Goal: Task Accomplishment & Management: Manage account settings

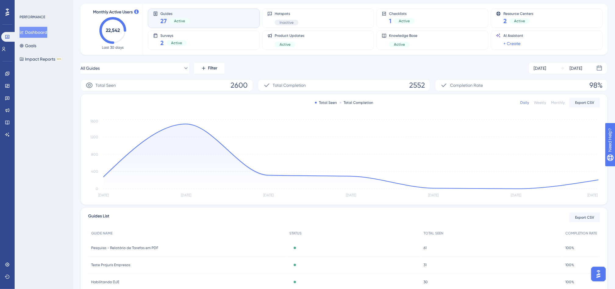
scroll to position [11, 0]
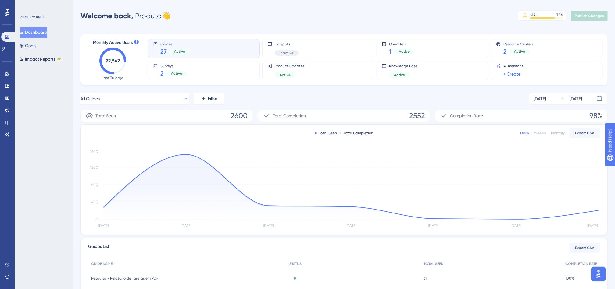
click at [77, 79] on div "Performance Users Engagement Widgets Feedback Product Updates Knowledge Base AI…" at bounding box center [344, 197] width 542 height 375
click at [8, 72] on icon at bounding box center [7, 73] width 5 height 5
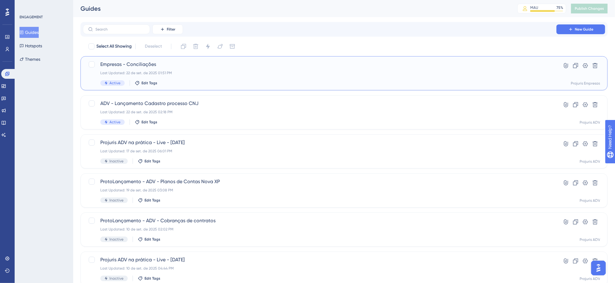
click at [291, 69] on div "Empresas - Conciliações Last Updated: 22 de set. de 2025 01:51 PM Active Edit T…" at bounding box center [319, 73] width 439 height 25
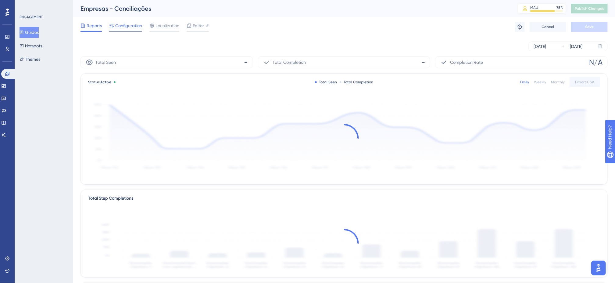
click at [131, 22] on span "Configuration" at bounding box center [128, 25] width 27 height 7
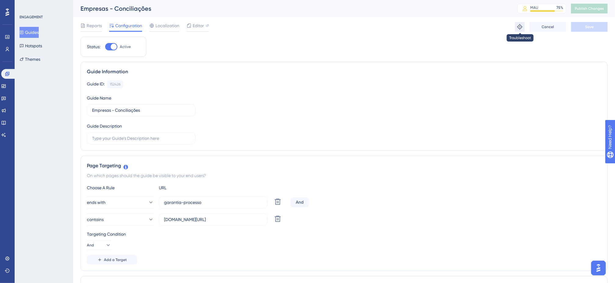
click at [520, 25] on icon at bounding box center [519, 26] width 5 height 5
click at [200, 25] on span "Editor" at bounding box center [198, 25] width 11 height 7
click at [33, 32] on button "Guides" at bounding box center [29, 32] width 19 height 11
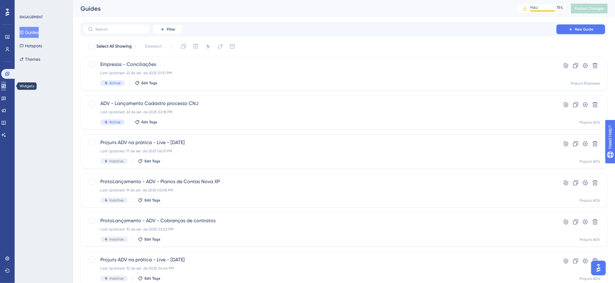
click at [6, 88] on link at bounding box center [3, 86] width 5 height 10
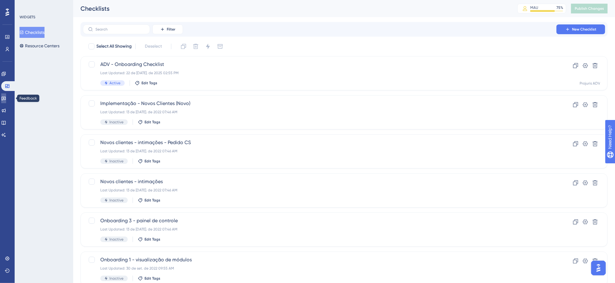
click at [6, 96] on link at bounding box center [3, 98] width 5 height 10
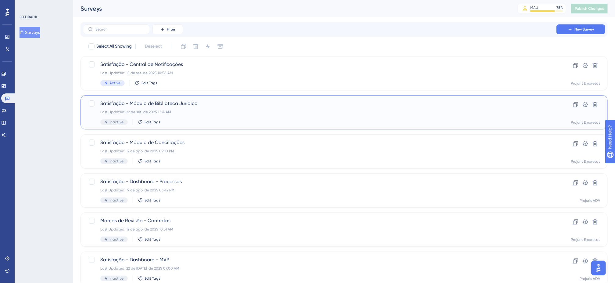
click at [333, 120] on div "Inactive Edit Tags" at bounding box center [319, 121] width 439 height 5
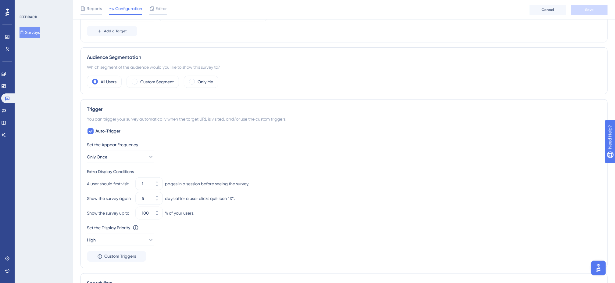
scroll to position [152, 0]
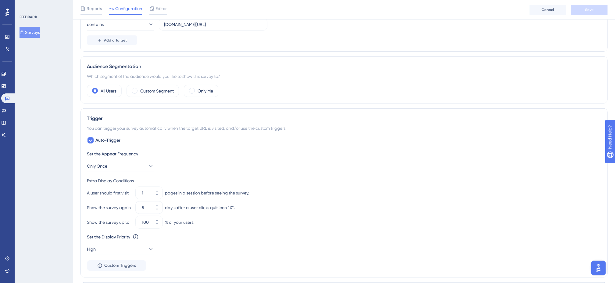
click at [66, 88] on div "FEEDBACK Surveys" at bounding box center [44, 141] width 59 height 283
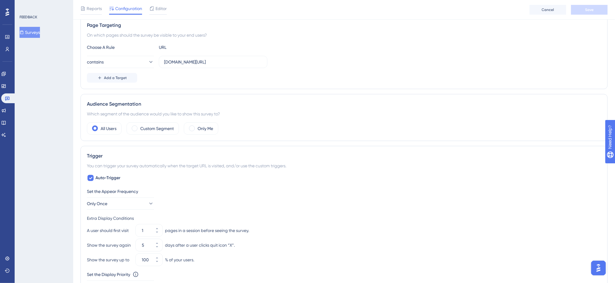
scroll to position [122, 0]
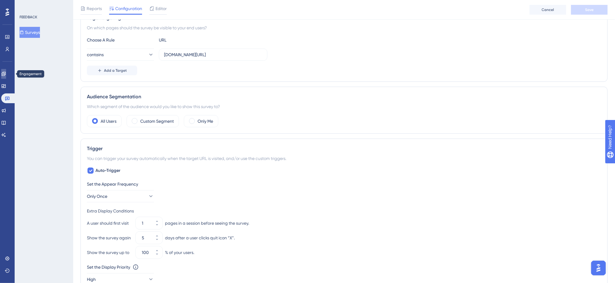
drag, startPoint x: 7, startPoint y: 73, endPoint x: 9, endPoint y: 77, distance: 4.1
click at [6, 73] on icon at bounding box center [3, 73] width 5 height 5
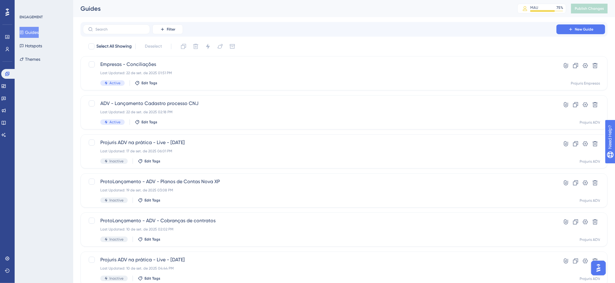
click at [425, 36] on div "Filter New Guide" at bounding box center [343, 29] width 527 height 15
click at [425, 35] on div "Filter New Guide" at bounding box center [343, 29] width 527 height 15
click at [478, 34] on div "Filter New Guide" at bounding box center [344, 29] width 522 height 10
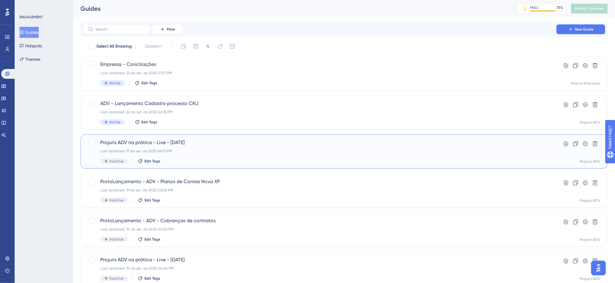
click at [256, 158] on div "Inactive Edit Tags" at bounding box center [319, 160] width 439 height 5
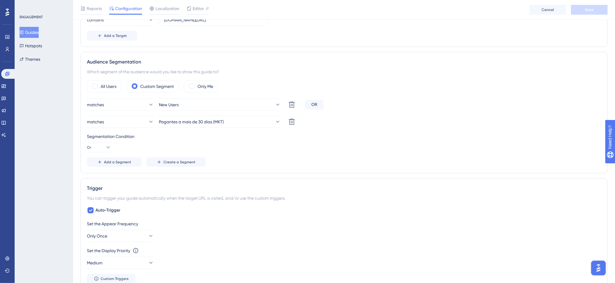
scroll to position [169, 0]
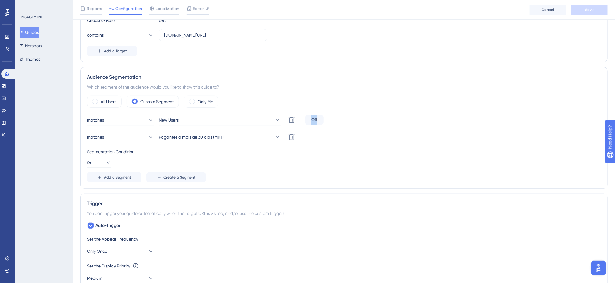
drag, startPoint x: 309, startPoint y: 119, endPoint x: 318, endPoint y: 120, distance: 9.2
click at [318, 120] on div "OR" at bounding box center [314, 120] width 18 height 10
click at [339, 122] on div "matches New Users Delete OR" at bounding box center [344, 120] width 514 height 12
click at [276, 85] on div "Which segment of the audience would you like to show this guide to?" at bounding box center [344, 86] width 514 height 7
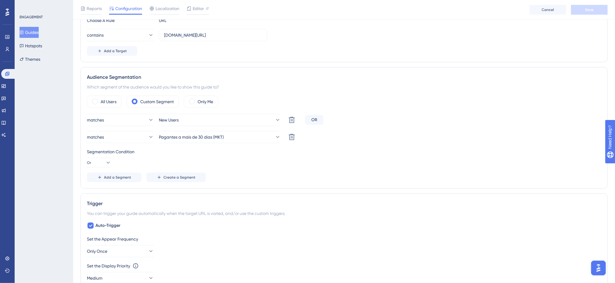
click at [276, 85] on div "Which segment of the audience would you like to show this guide to?" at bounding box center [344, 86] width 514 height 7
click at [7, 53] on link at bounding box center [7, 49] width 5 height 10
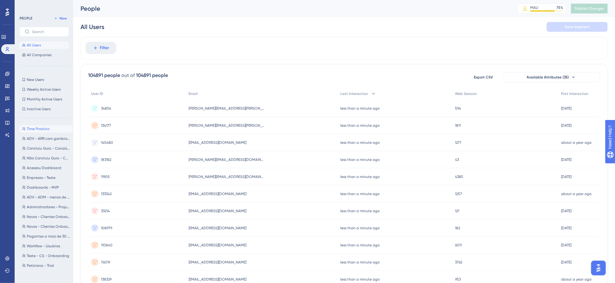
click at [47, 131] on span "Time Produto" at bounding box center [38, 128] width 23 height 5
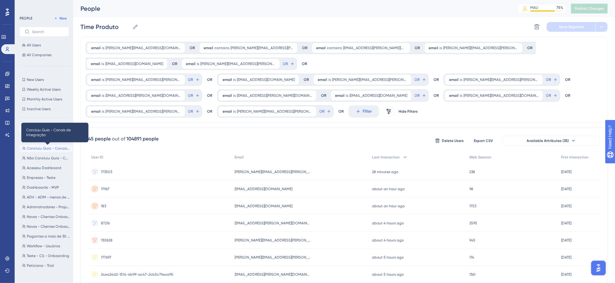
click at [54, 146] on span "Concluiu Guia - Canais de Integração" at bounding box center [48, 148] width 43 height 5
type input "Concluiu Guia - Canais de Integração"
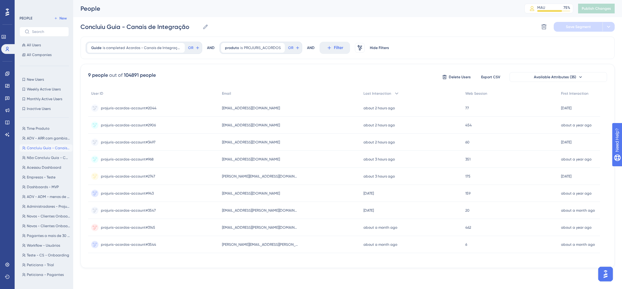
click at [430, 58] on div "Guide is completed Acordos - Canais de Integração Acordos - Canais de Integraçã…" at bounding box center [347, 48] width 534 height 23
click at [201, 63] on div "Guide is completed Acordos - Canais de Integração Acordos - Canais de Integraçã…" at bounding box center [347, 153] width 534 height 232
click at [347, 21] on div "Concluiu Guia - Canais de Integração Concluiu Guia - Canais de Integração Delet…" at bounding box center [347, 27] width 534 height 20
click at [330, 50] on icon at bounding box center [328, 47] width 5 height 5
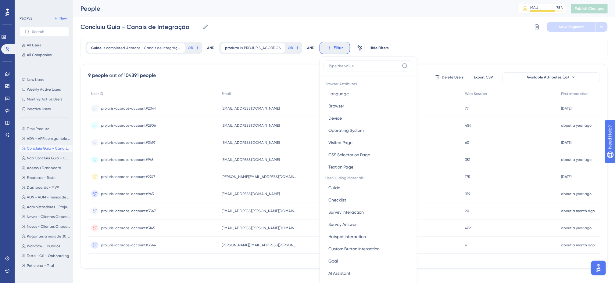
scroll to position [29, 0]
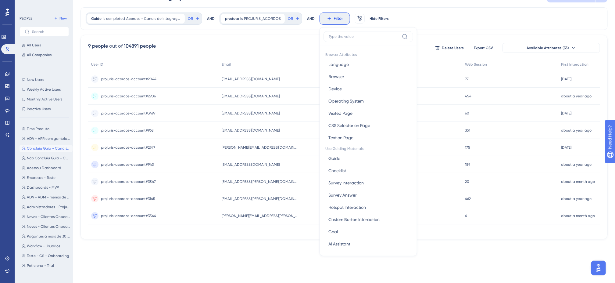
click at [280, 42] on div "9 people out of 104891 people Delete Users Export CSV Available Attributes (35)" at bounding box center [344, 47] width 512 height 11
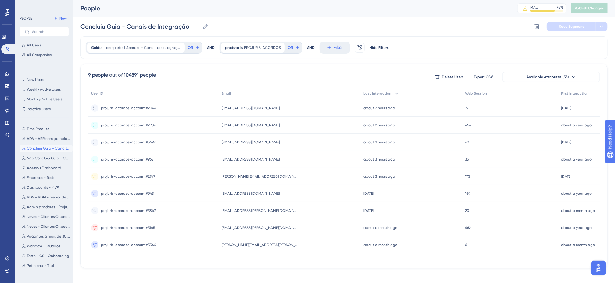
scroll to position [0, 0]
click at [414, 21] on div "Concluiu Guia - Canais de Integração Concluiu Guia - Canais de Integração Delet…" at bounding box center [343, 27] width 527 height 20
click at [414, 20] on div "Concluiu Guia - Canais de Integração Concluiu Guia - Canais de Integração Delet…" at bounding box center [343, 27] width 527 height 20
click at [411, 21] on div "Concluiu Guia - Canais de Integração Concluiu Guia - Canais de Integração Delet…" at bounding box center [343, 27] width 527 height 20
click at [300, 17] on div "People MAU 75 % Click to see add-on and upgrade options Publish Changes" at bounding box center [344, 8] width 542 height 17
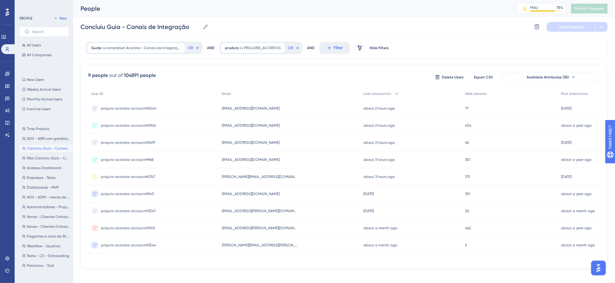
click at [300, 17] on div "People MAU 75 % Click to see add-on and upgrade options Publish Changes" at bounding box center [344, 8] width 542 height 17
click at [235, 20] on div "Concluiu Guia - Canais de Integração Concluiu Guia - Canais de Integração Delet…" at bounding box center [343, 27] width 527 height 20
click at [237, 20] on div "Concluiu Guia - Canais de Integração Concluiu Guia - Canais de Integração Delet…" at bounding box center [343, 27] width 527 height 20
click at [238, 21] on div "Concluiu Guia - Canais de Integração Concluiu Guia - Canais de Integração Delet…" at bounding box center [343, 27] width 527 height 20
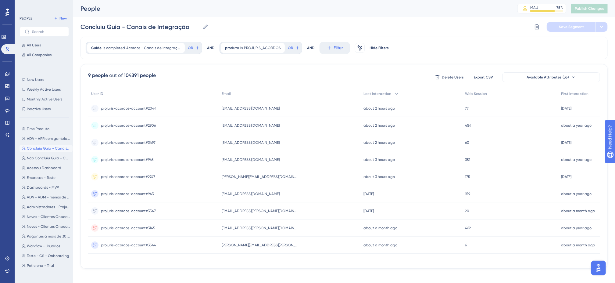
click at [251, 22] on div "Concluiu Guia - Canais de Integração Concluiu Guia - Canais de Integração Delet…" at bounding box center [343, 27] width 527 height 20
click at [315, 63] on div "Guide is completed Acordos - Canais de Integração Acordos - Canais de Integraçã…" at bounding box center [343, 153] width 527 height 232
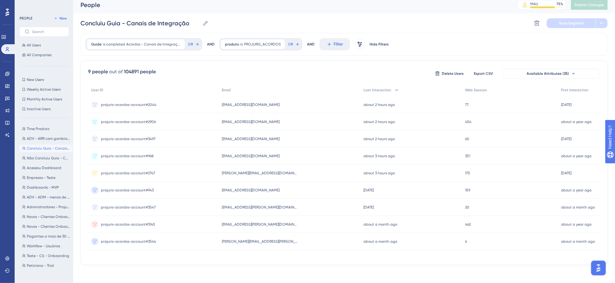
scroll to position [8, 0]
click at [318, 55] on div "Guide is completed Acordos - Canais de Integração Acordos - Canais de Integraçã…" at bounding box center [343, 147] width 527 height 232
click at [348, 55] on div "Guide is completed Acordos - Canais de Integração Acordos - Canais de Integraçã…" at bounding box center [343, 147] width 527 height 232
click at [352, 55] on div "Guide is completed Acordos - Canais de Integração Acordos - Canais de Integraçã…" at bounding box center [343, 147] width 527 height 232
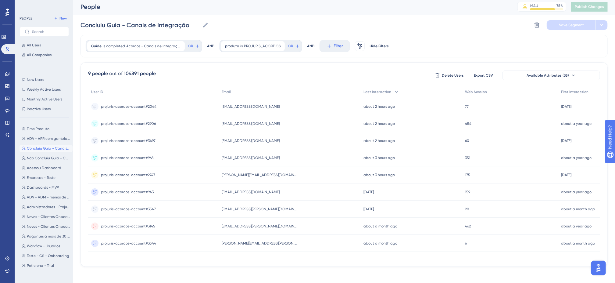
scroll to position [0, 0]
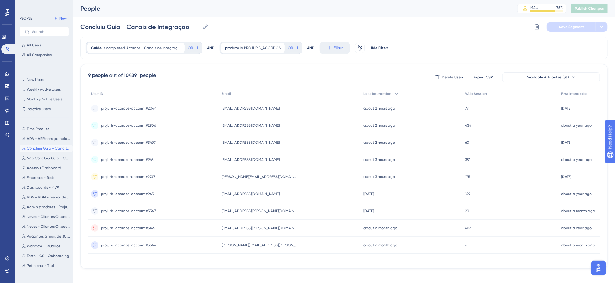
click at [331, 20] on div "Concluiu Guia - Canais de Integração Concluiu Guia - Canais de Integração Delet…" at bounding box center [343, 27] width 527 height 20
click at [333, 20] on div "Concluiu Guia - Canais de Integração Concluiu Guia - Canais de Integração Delet…" at bounding box center [343, 27] width 527 height 20
click at [302, 23] on div "Concluiu Guia - Canais de Integração Concluiu Guia - Canais de Integração Delet…" at bounding box center [343, 27] width 527 height 20
click at [284, 21] on div "Concluiu Guia - Canais de Integração Concluiu Guia - Canais de Integração Delet…" at bounding box center [343, 27] width 527 height 20
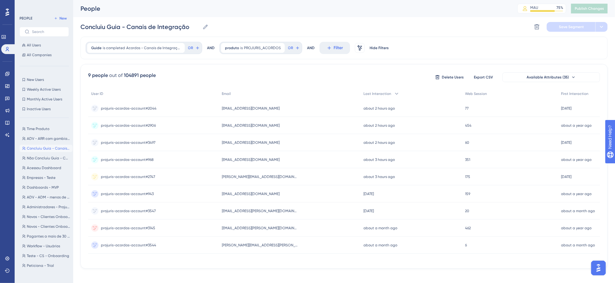
click at [284, 22] on div "Concluiu Guia - Canais de Integração Concluiu Guia - Canais de Integração Delet…" at bounding box center [343, 27] width 527 height 20
click at [376, 20] on div "Concluiu Guia - Canais de Integração Concluiu Guia - Canais de Integração Delet…" at bounding box center [343, 27] width 527 height 20
click at [301, 33] on div "Concluiu Guia - Canais de Integração Concluiu Guia - Canais de Integração Delet…" at bounding box center [343, 27] width 527 height 20
click at [262, 63] on div "Guide is completed Acordos - Canais de Integração Acordos - Canais de Integraçã…" at bounding box center [343, 153] width 527 height 232
click at [261, 24] on div "Concluiu Guia - Canais de Integração Concluiu Guia - Canais de Integração Delet…" at bounding box center [343, 27] width 527 height 20
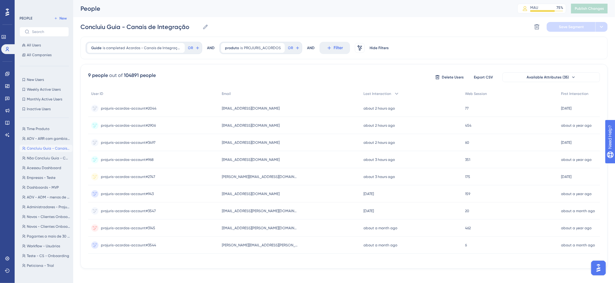
click at [269, 30] on div "Concluiu Guia - Canais de Integração Concluiu Guia - Canais de Integração Delet…" at bounding box center [343, 27] width 527 height 20
click at [321, 28] on div "Concluiu Guia - Canais de Integração Concluiu Guia - Canais de Integração Delet…" at bounding box center [343, 27] width 527 height 20
click at [280, 22] on div "Concluiu Guia - Canais de Integração Concluiu Guia - Canais de Integração Delet…" at bounding box center [343, 27] width 527 height 20
click at [301, 20] on div "Concluiu Guia - Canais de Integração Concluiu Guia - Canais de Integração Delet…" at bounding box center [343, 27] width 527 height 20
click at [291, 20] on div "Concluiu Guia - Canais de Integração Concluiu Guia - Canais de Integração Delet…" at bounding box center [343, 27] width 527 height 20
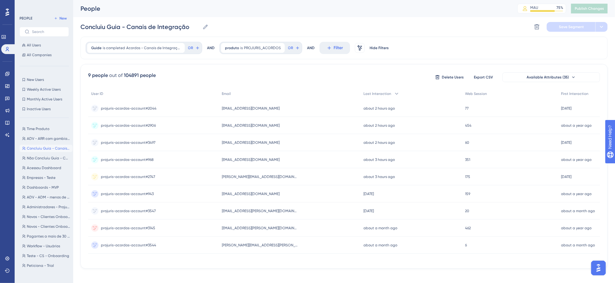
click at [291, 20] on div "Concluiu Guia - Canais de Integração Concluiu Guia - Canais de Integração Delet…" at bounding box center [343, 27] width 527 height 20
click at [333, 12] on div "People" at bounding box center [290, 8] width 421 height 9
click at [329, 14] on div "People MAU 75 % Click to see add-on and upgrade options Publish Changes" at bounding box center [344, 8] width 542 height 17
click at [329, 17] on div "People MAU 75 % Click to see add-on and upgrade options Publish Changes" at bounding box center [344, 8] width 542 height 17
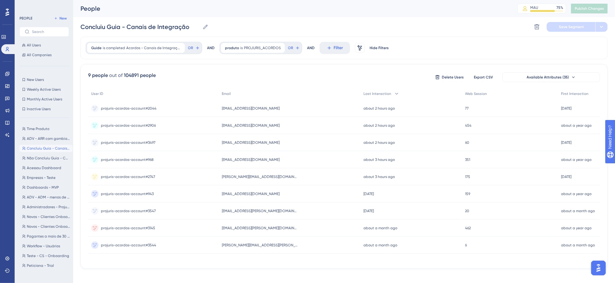
click at [329, 17] on div "People MAU 75 % Click to see add-on and upgrade options Publish Changes" at bounding box center [344, 8] width 542 height 17
click at [240, 31] on div "Concluiu Guia - Canais de Integração Concluiu Guia - Canais de Integração Delet…" at bounding box center [343, 27] width 527 height 20
click at [256, 25] on div "Concluiu Guia - Canais de Integração Concluiu Guia - Canais de Integração Delet…" at bounding box center [343, 27] width 527 height 20
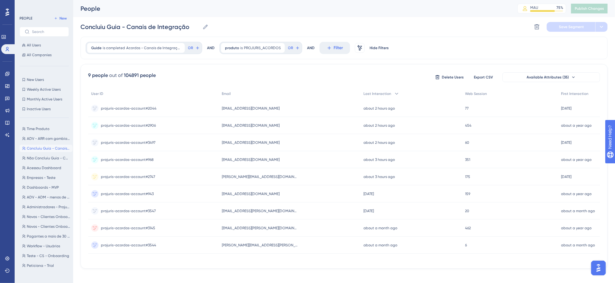
click at [331, 23] on div "Concluiu Guia - Canais de Integração Concluiu Guia - Canais de Integração Delet…" at bounding box center [343, 27] width 527 height 20
click at [317, 20] on div "Concluiu Guia - Canais de Integração Concluiu Guia - Canais de Integração Delet…" at bounding box center [343, 27] width 527 height 20
click at [280, 22] on div "Concluiu Guia - Canais de Integração Concluiu Guia - Canais de Integração Delet…" at bounding box center [343, 27] width 527 height 20
click at [268, 25] on div "Concluiu Guia - Canais de Integração Concluiu Guia - Canais de Integração Delet…" at bounding box center [343, 27] width 527 height 20
click at [268, 23] on div "Concluiu Guia - Canais de Integração Concluiu Guia - Canais de Integração Delet…" at bounding box center [343, 27] width 527 height 20
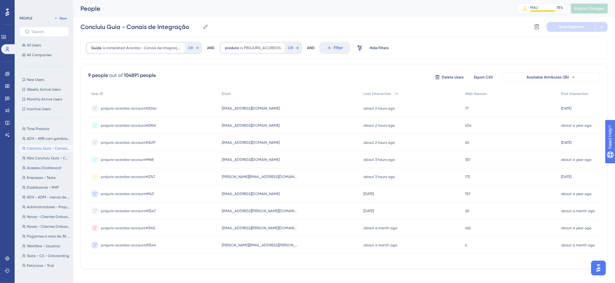
click at [268, 23] on div "Concluiu Guia - Canais de Integração Concluiu Guia - Canais de Integração Delet…" at bounding box center [343, 27] width 527 height 20
click at [258, 27] on div "Concluiu Guia - Canais de Integração Concluiu Guia - Canais de Integração Delet…" at bounding box center [343, 27] width 527 height 20
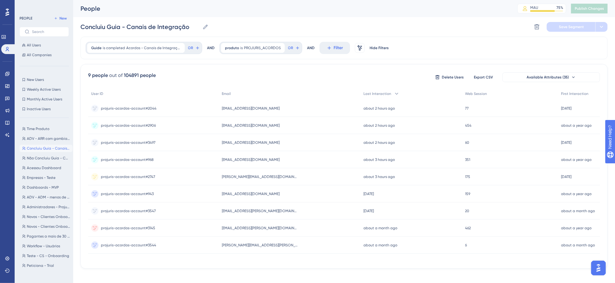
click at [258, 27] on div "Concluiu Guia - Canais de Integração Concluiu Guia - Canais de Integração Delet…" at bounding box center [343, 27] width 527 height 20
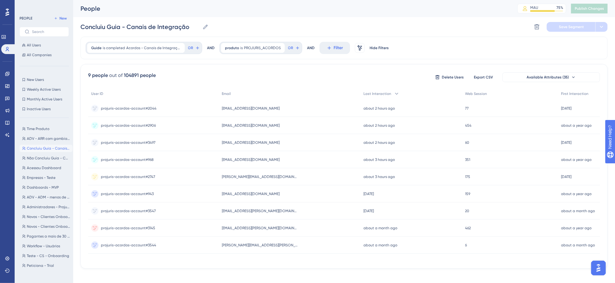
click at [312, 18] on div "Concluiu Guia - Canais de Integração Concluiu Guia - Canais de Integração Delet…" at bounding box center [343, 27] width 527 height 20
click at [227, 22] on div "Concluiu Guia - Canais de Integração Concluiu Guia - Canais de Integração Delet…" at bounding box center [343, 27] width 527 height 20
click at [334, 48] on span "Filter" at bounding box center [338, 47] width 9 height 7
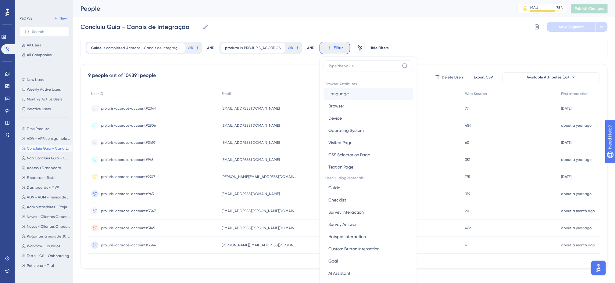
scroll to position [27, 0]
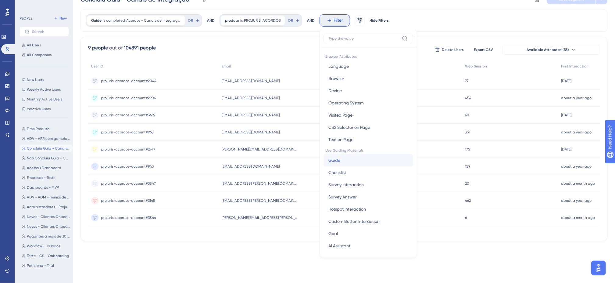
click at [348, 160] on button "Guide Guide" at bounding box center [368, 160] width 90 height 12
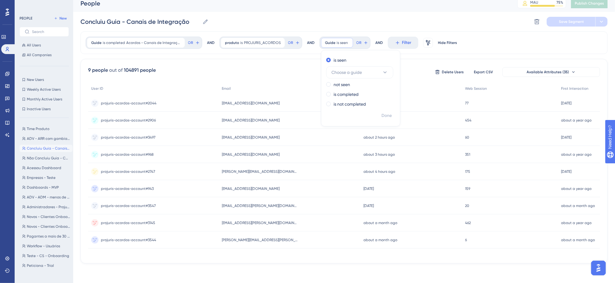
scroll to position [8, 0]
click at [371, 71] on button "Choose a guide" at bounding box center [359, 72] width 67 height 12
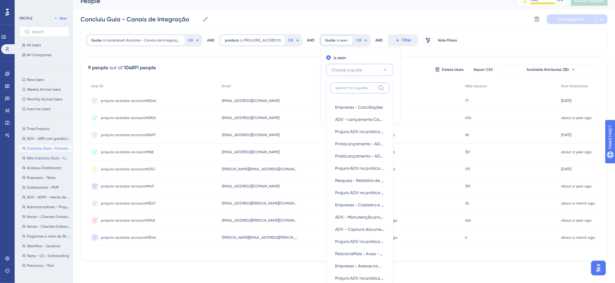
scroll to position [4, 0]
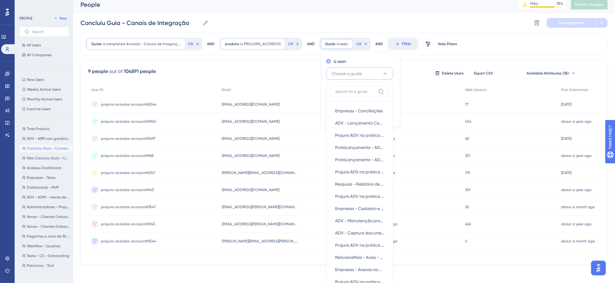
click at [359, 63] on div "is seen" at bounding box center [359, 61] width 66 height 7
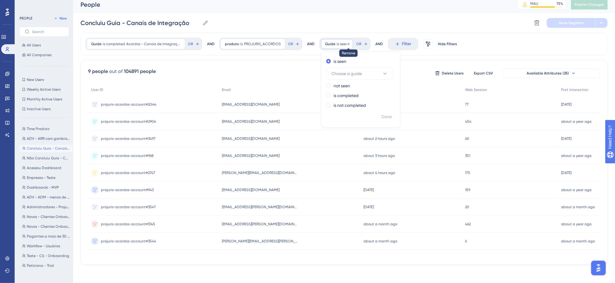
click at [347, 44] on icon at bounding box center [348, 44] width 2 height 2
click at [340, 42] on span "Filter" at bounding box center [338, 43] width 9 height 7
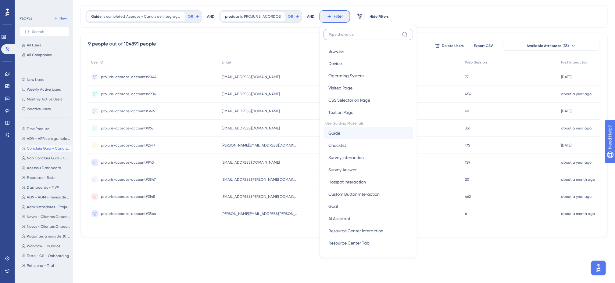
scroll to position [30, 0]
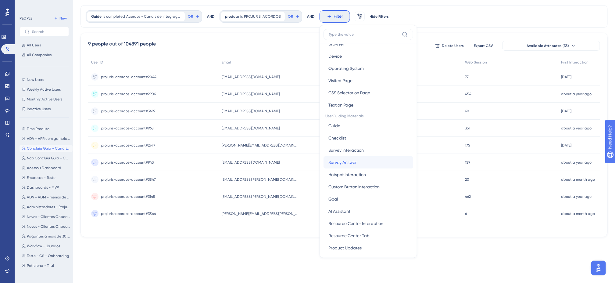
click at [359, 164] on button "Survey Answer Survey Answer" at bounding box center [368, 162] width 90 height 12
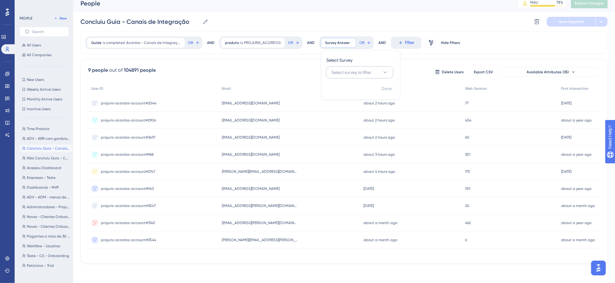
click at [359, 70] on span "Select survey to filter" at bounding box center [351, 72] width 40 height 7
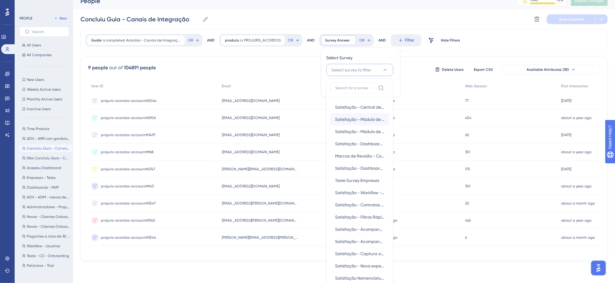
scroll to position [47, 0]
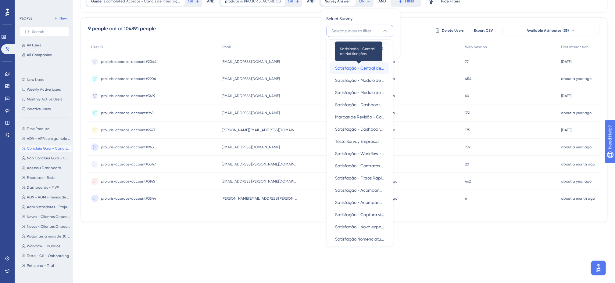
click at [343, 69] on span "Satisfação - Central de Notificações" at bounding box center [359, 67] width 49 height 7
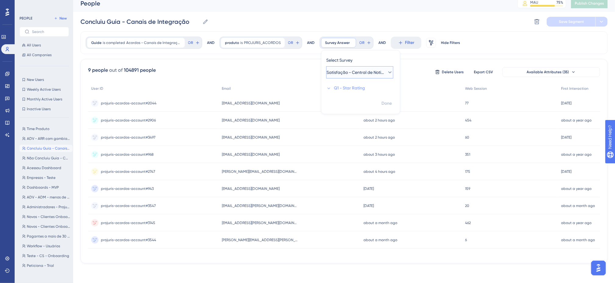
scroll to position [8, 0]
click at [340, 87] on span "Q1 - Star Rating" at bounding box center [349, 87] width 31 height 7
click at [353, 128] on input "number" at bounding box center [356, 131] width 49 height 7
type input "2"
click at [356, 41] on icon at bounding box center [356, 43] width 4 height 4
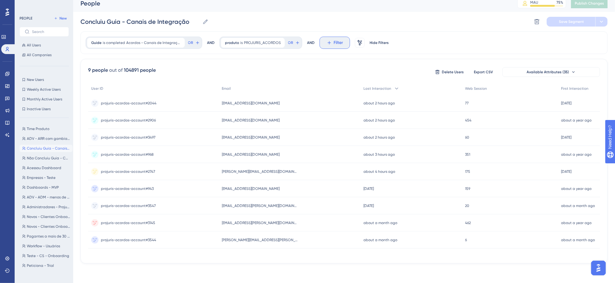
click at [339, 39] on span "Filter" at bounding box center [338, 42] width 9 height 7
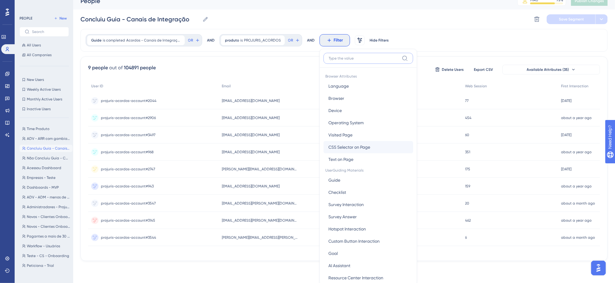
scroll to position [33, 0]
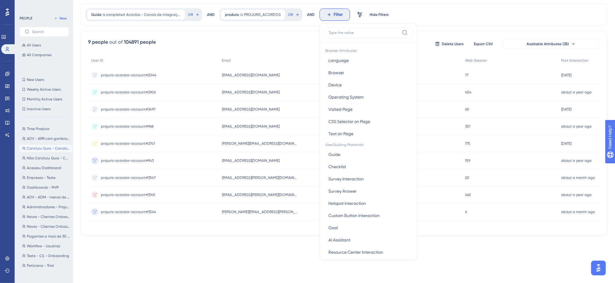
click at [302, 29] on div "Guide is completed Acordos - Canais de Integração Acordos - Canais de Integraçã…" at bounding box center [343, 119] width 527 height 232
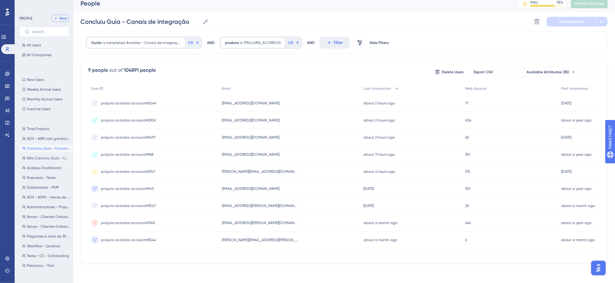
click at [61, 16] on span "New" at bounding box center [62, 18] width 7 height 5
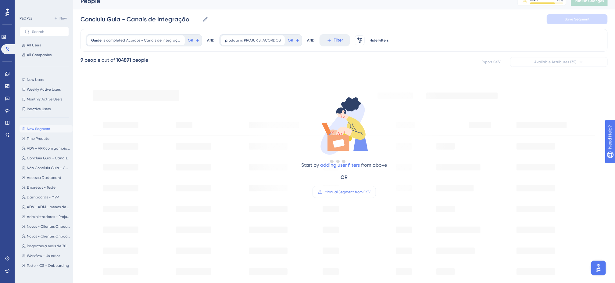
type input "New Segment"
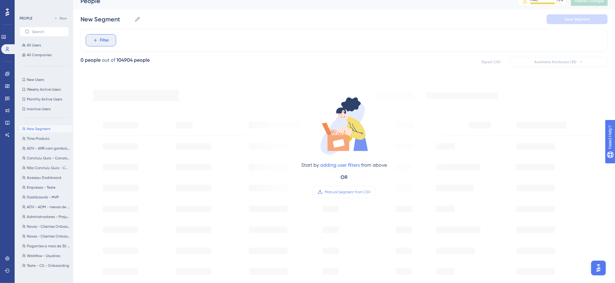
click at [103, 39] on span "Filter" at bounding box center [104, 40] width 9 height 7
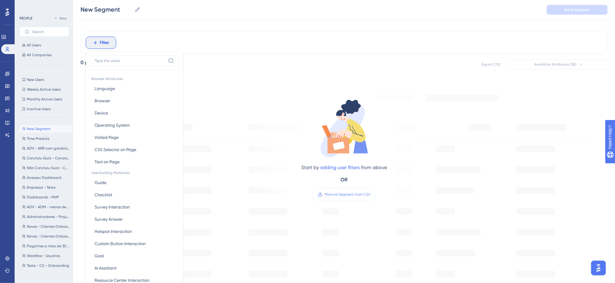
scroll to position [31, 0]
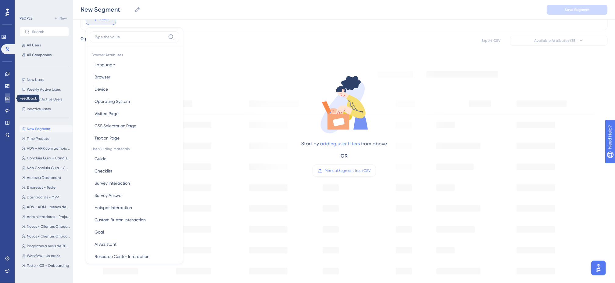
click at [8, 98] on icon at bounding box center [7, 99] width 4 height 4
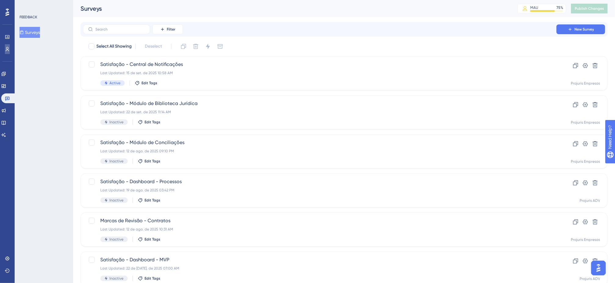
click at [5, 49] on icon at bounding box center [7, 49] width 5 height 5
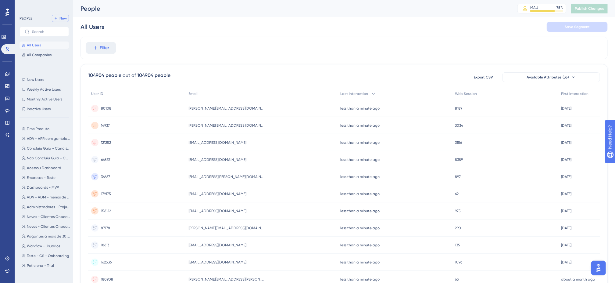
click at [60, 18] on span "New" at bounding box center [62, 18] width 7 height 5
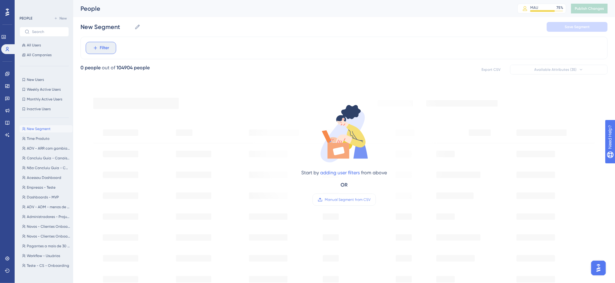
click at [100, 47] on span "Filter" at bounding box center [104, 47] width 9 height 7
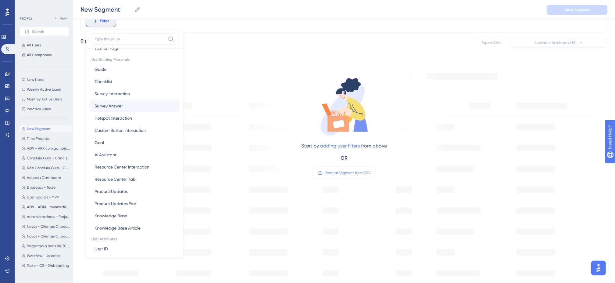
scroll to position [61, 0]
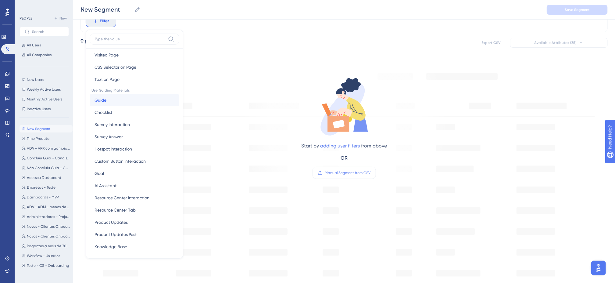
click at [133, 103] on button "Guide Guide" at bounding box center [135, 100] width 90 height 12
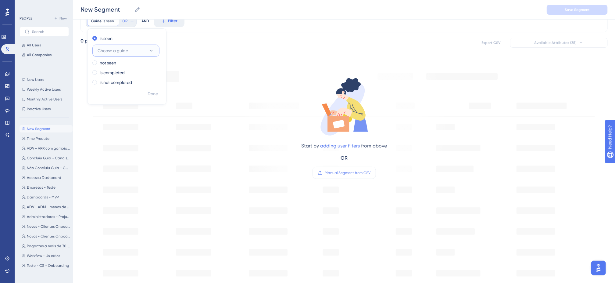
click at [152, 48] on icon at bounding box center [151, 51] width 6 height 6
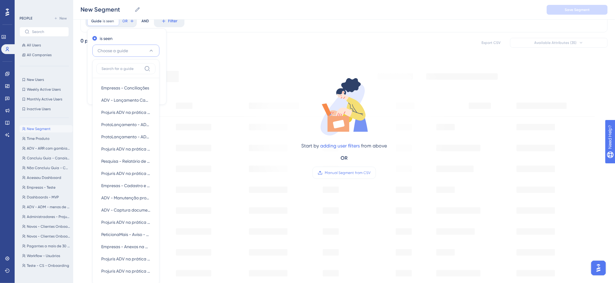
scroll to position [60, 0]
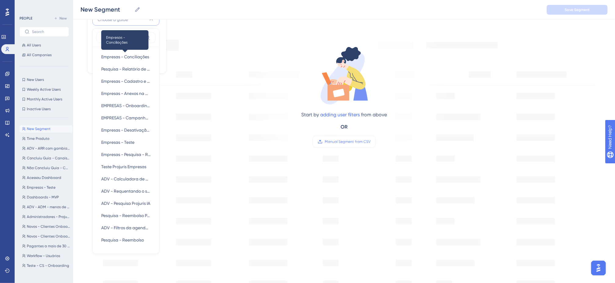
type input "s"
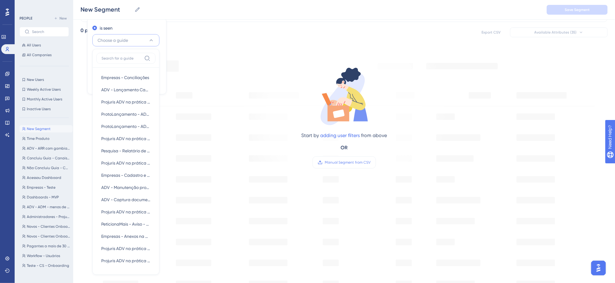
scroll to position [30, 0]
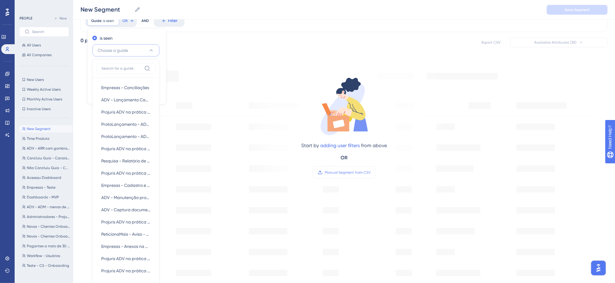
click at [147, 54] on button "Choose a guide" at bounding box center [125, 50] width 67 height 12
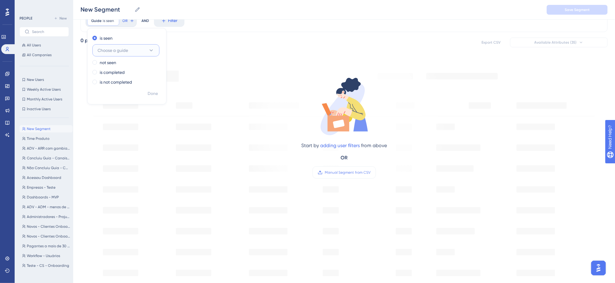
scroll to position [0, 0]
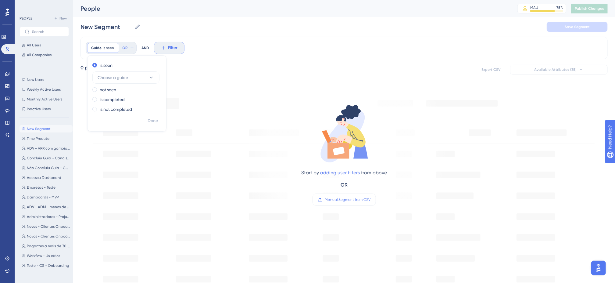
click at [115, 47] on icon at bounding box center [115, 48] width 4 height 4
click at [104, 46] on span "Filter" at bounding box center [104, 47] width 9 height 7
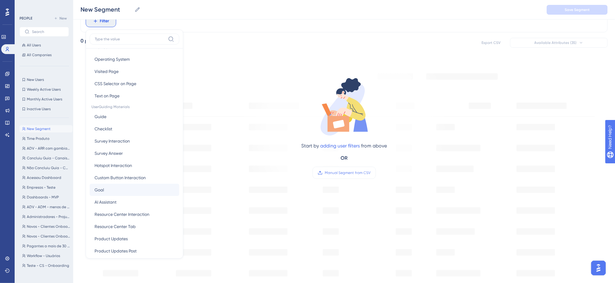
scroll to position [61, 0]
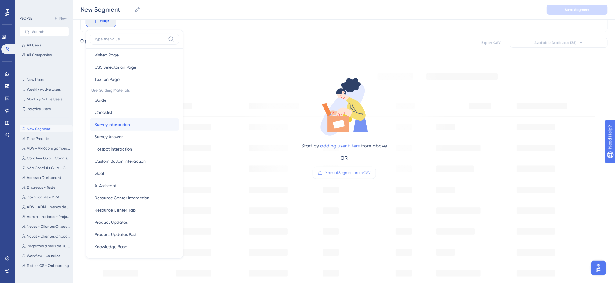
click at [117, 125] on span "Survey Interaction" at bounding box center [111, 124] width 35 height 7
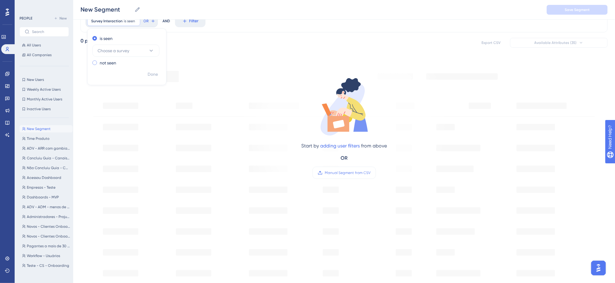
click at [100, 64] on label "not seen" at bounding box center [108, 62] width 16 height 7
click at [137, 59] on button "Choose a survey" at bounding box center [125, 60] width 67 height 12
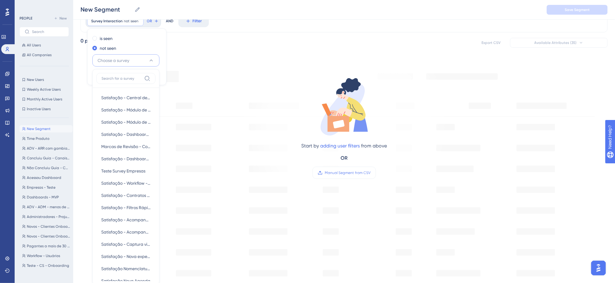
scroll to position [65, 0]
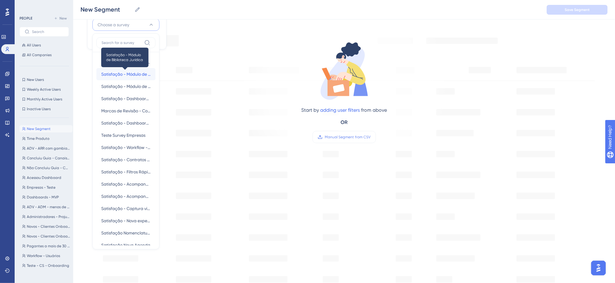
click at [131, 74] on span "Satisfação - Módulo de Biblioteca Jurídica" at bounding box center [125, 73] width 49 height 7
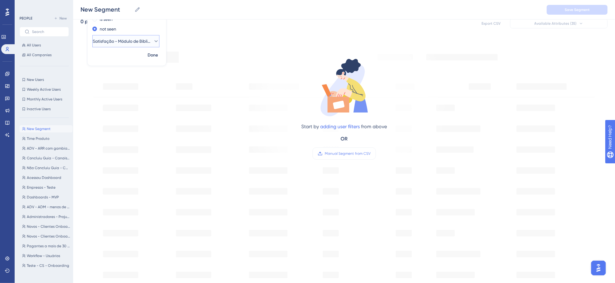
scroll to position [34, 0]
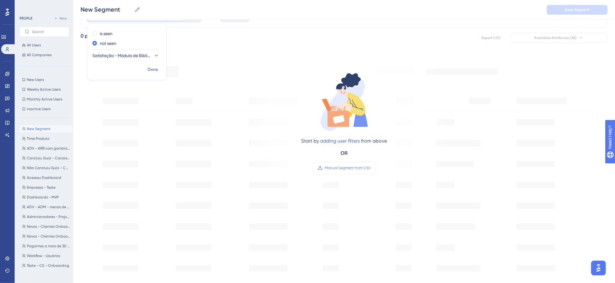
click at [154, 69] on span "Done" at bounding box center [153, 69] width 10 height 7
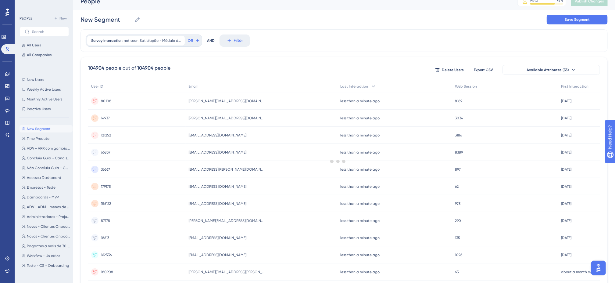
scroll to position [0, 0]
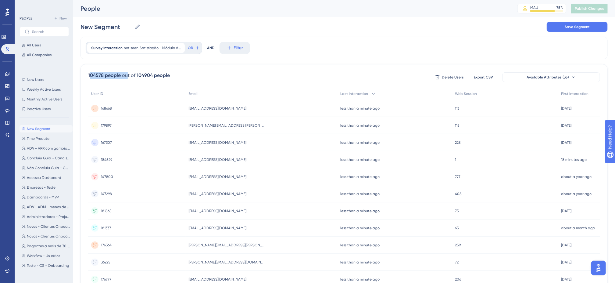
drag, startPoint x: 90, startPoint y: 74, endPoint x: 127, endPoint y: 76, distance: 37.8
click at [127, 76] on div "104578 people out of 104904 people" at bounding box center [129, 75] width 82 height 7
click at [169, 76] on div "104904 people" at bounding box center [153, 75] width 33 height 7
click at [123, 27] on input "New Segment" at bounding box center [106, 27] width 52 height 9
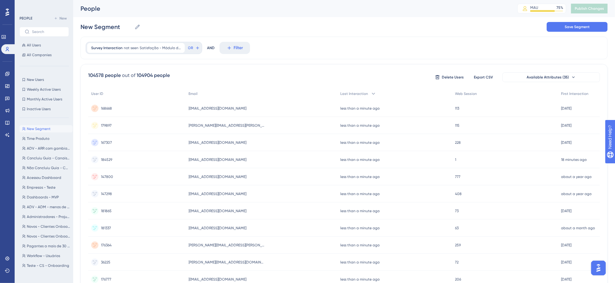
click at [198, 19] on div "New Segment New Segment Save Segment" at bounding box center [343, 27] width 527 height 20
click at [235, 48] on span "Filter" at bounding box center [238, 47] width 9 height 7
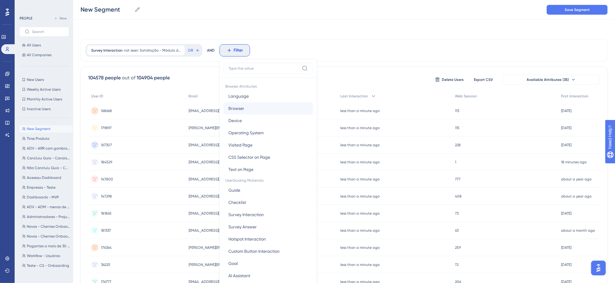
scroll to position [29, 0]
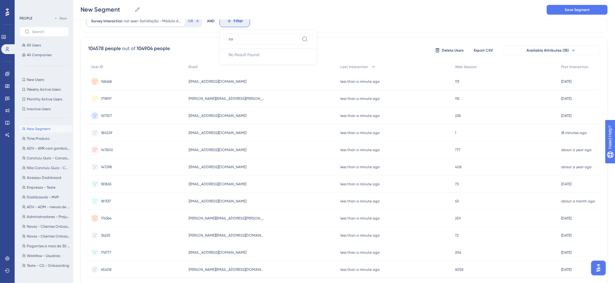
type input "c"
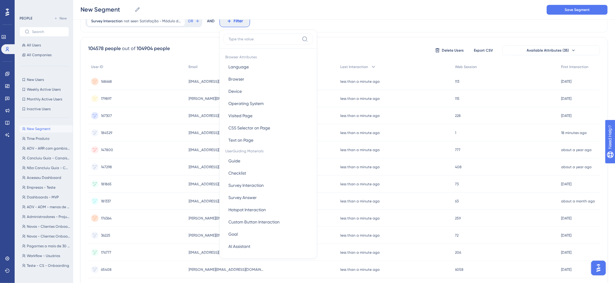
click at [379, 24] on div "Survey Interaction not seen Satisfação - Módulo de Biblioteca Jurídica Satisfaç…" at bounding box center [343, 21] width 527 height 23
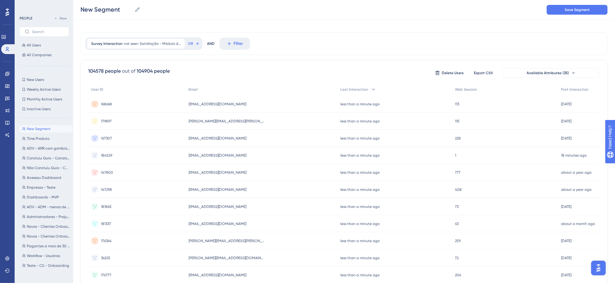
scroll to position [0, 0]
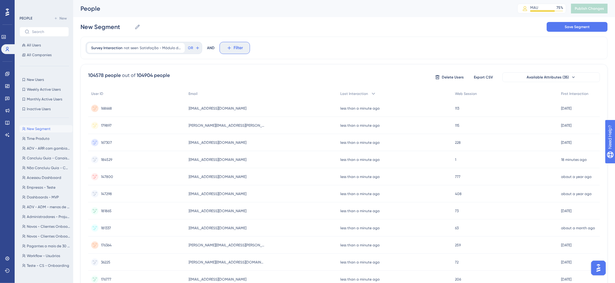
click at [235, 44] on span "Filter" at bounding box center [238, 47] width 9 height 7
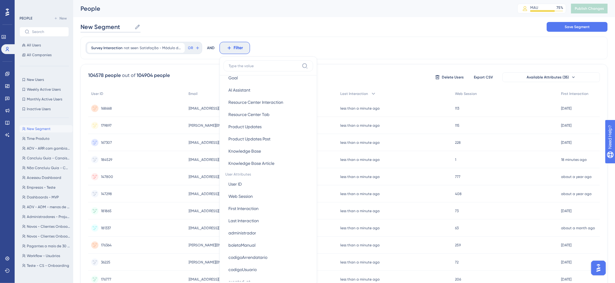
click at [112, 29] on input "New Segment" at bounding box center [106, 27] width 52 height 9
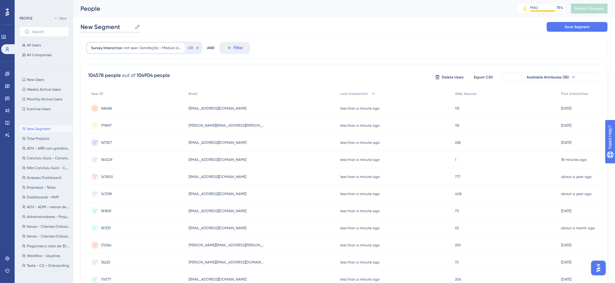
click at [112, 29] on input "New Segment" at bounding box center [106, 27] width 52 height 9
type input "Não visto - Biblioteca jurídica"
click at [258, 26] on div "Não visto - Biblioteca jurídica Não visto - Biblioteca jurídica Save Segment" at bounding box center [343, 27] width 527 height 20
click at [557, 30] on button "Save Segment" at bounding box center [576, 27] width 61 height 10
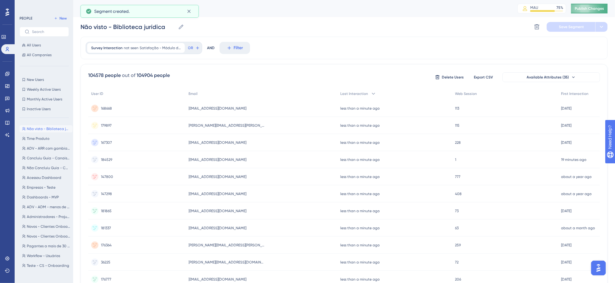
click at [596, 9] on span "Publish Changes" at bounding box center [588, 8] width 29 height 5
click at [346, 36] on div "Não visto - Biblioteca jurídica Não visto - Biblioteca jurídica Delete Segment …" at bounding box center [343, 27] width 527 height 20
click at [315, 29] on div "Não visto - Biblioteca jurídica Não visto - Biblioteca jurídica Delete Segment …" at bounding box center [343, 27] width 527 height 20
drag, startPoint x: 7, startPoint y: 72, endPoint x: 54, endPoint y: 84, distance: 48.5
click at [7, 72] on icon at bounding box center [7, 73] width 5 height 5
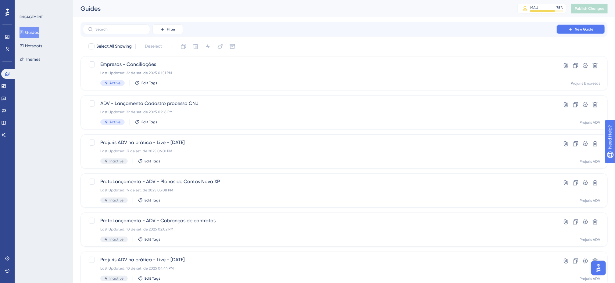
drag, startPoint x: 569, startPoint y: 31, endPoint x: 564, endPoint y: 34, distance: 5.3
click at [570, 31] on icon at bounding box center [570, 29] width 5 height 5
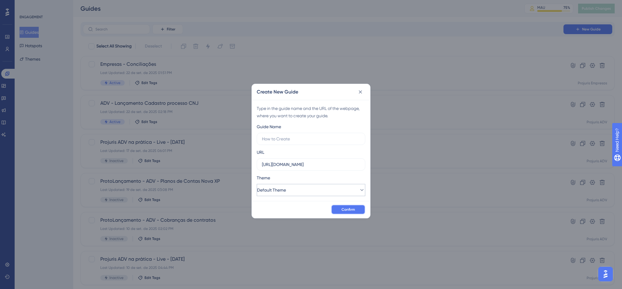
drag, startPoint x: 350, startPoint y: 212, endPoint x: 333, endPoint y: 192, distance: 26.8
click at [350, 212] on span "Confirm" at bounding box center [347, 209] width 13 height 5
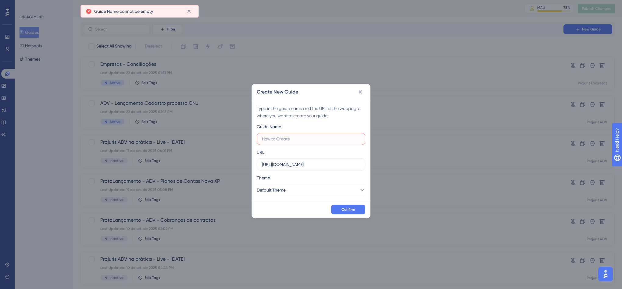
click at [316, 138] on input "text" at bounding box center [311, 139] width 98 height 7
type input "teste"
click at [349, 212] on button "Confirm" at bounding box center [348, 210] width 34 height 10
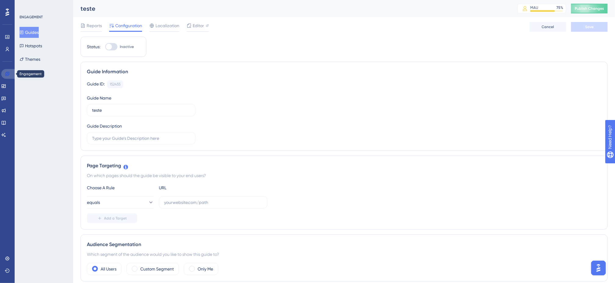
drag, startPoint x: 8, startPoint y: 74, endPoint x: 33, endPoint y: 82, distance: 25.8
click at [8, 74] on icon at bounding box center [7, 74] width 4 height 4
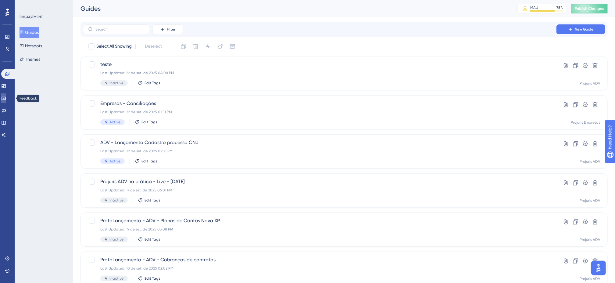
click at [6, 99] on icon at bounding box center [3, 98] width 5 height 5
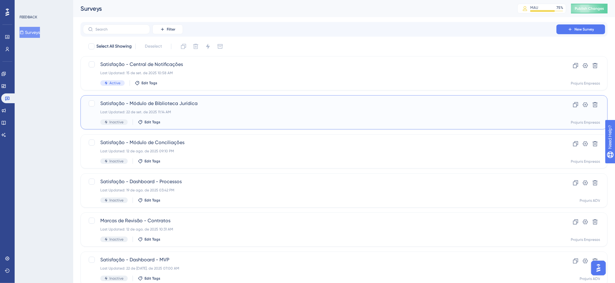
click at [248, 108] on div "Satisfação - Módulo de Biblioteca Jurídica Last Updated: 22 de set. de 2025 11:…" at bounding box center [319, 112] width 439 height 25
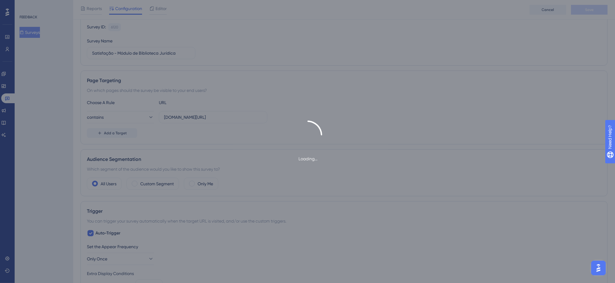
scroll to position [61, 0]
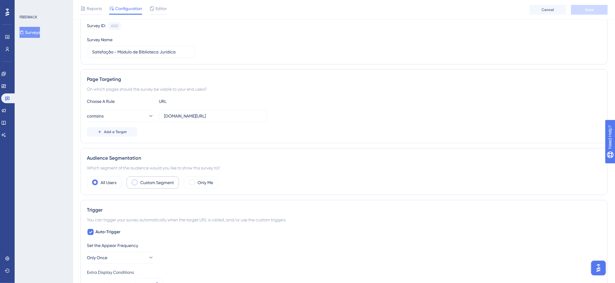
click at [138, 185] on div "Custom Segment" at bounding box center [152, 182] width 52 height 12
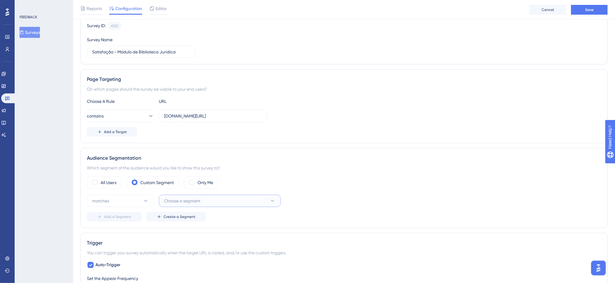
click at [189, 201] on span "Choose a segment" at bounding box center [182, 200] width 36 height 7
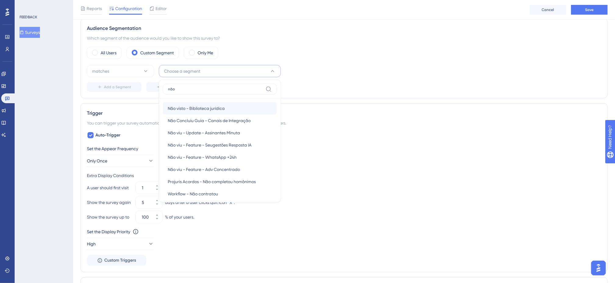
type input "não"
click at [215, 110] on span "Não visto - Biblioteca jurídica" at bounding box center [196, 108] width 57 height 7
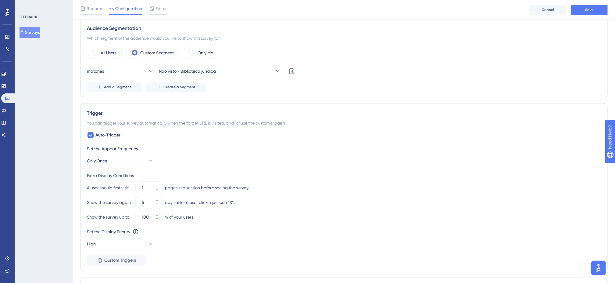
click at [393, 110] on div "Trigger You can trigger your survey automatically when the target URL is visite…" at bounding box center [343, 187] width 527 height 169
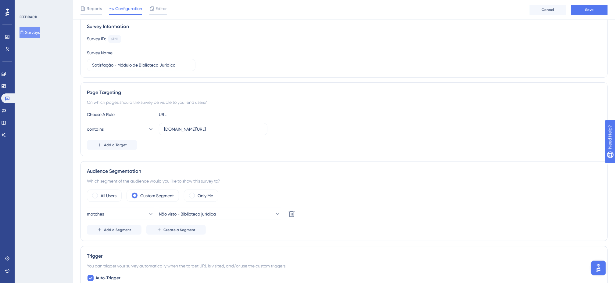
scroll to position [38, 0]
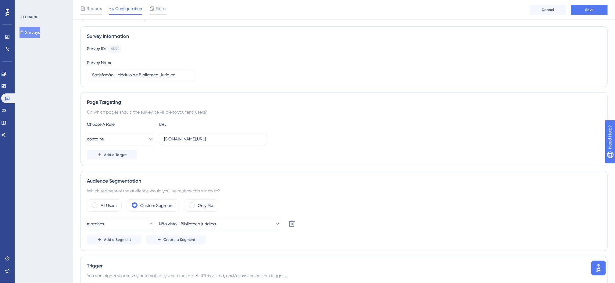
click at [315, 66] on div "Survey ID: 6120 Copy Survey Name Satisfação - Módulo de Biblioteca Jurídica" at bounding box center [344, 63] width 514 height 36
click at [326, 103] on div "Page Targeting" at bounding box center [344, 101] width 514 height 7
click at [262, 92] on div "Page Targeting On which pages should the survey be visible to your end users? C…" at bounding box center [343, 129] width 527 height 74
click at [326, 60] on div "Survey ID: 6120 Copy Survey Name Satisfação - Módulo de Biblioteca Jurídica" at bounding box center [344, 63] width 514 height 36
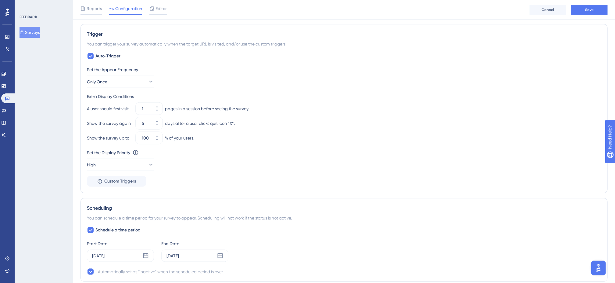
scroll to position [246, 0]
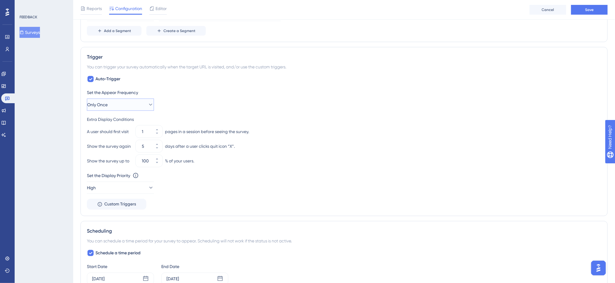
click at [141, 106] on button "Only Once" at bounding box center [120, 104] width 67 height 12
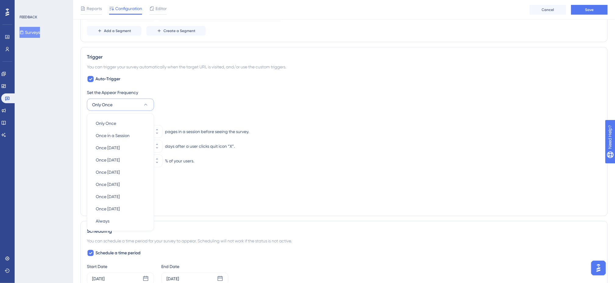
scroll to position [279, 0]
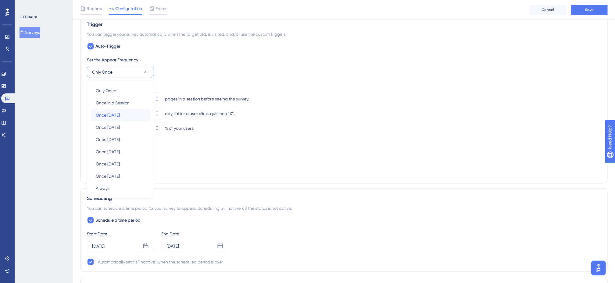
click at [131, 116] on div "Once in 1 day Once in 1 day" at bounding box center [120, 115] width 49 height 12
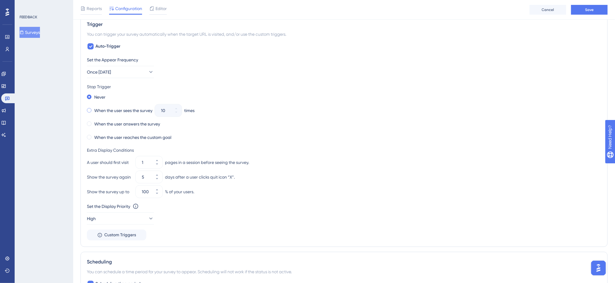
click at [90, 112] on span at bounding box center [89, 110] width 5 height 5
click at [93, 109] on input "radio" at bounding box center [93, 109] width 0 height 0
click at [180, 112] on button "10" at bounding box center [176, 113] width 11 height 6
click at [180, 112] on button "9" at bounding box center [176, 113] width 11 height 6
click at [180, 112] on button "8" at bounding box center [176, 113] width 11 height 6
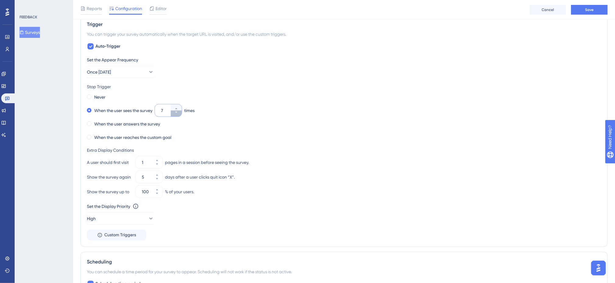
click at [180, 112] on button "7" at bounding box center [176, 113] width 11 height 6
click at [180, 112] on button "6" at bounding box center [176, 113] width 11 height 6
click at [180, 113] on button "5" at bounding box center [176, 113] width 11 height 6
click at [180, 113] on button "4" at bounding box center [176, 113] width 11 height 6
click at [180, 113] on button "3" at bounding box center [176, 113] width 11 height 6
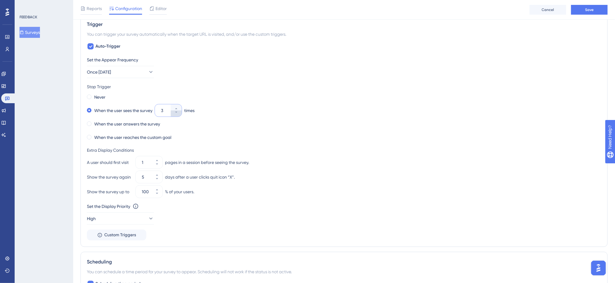
type input "2"
click at [294, 72] on div "Set the Appear Frequency Once in 1 day" at bounding box center [344, 67] width 514 height 22
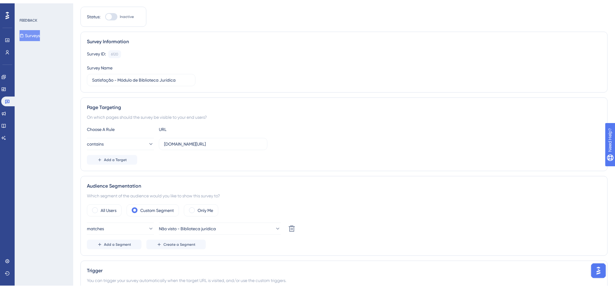
scroll to position [0, 0]
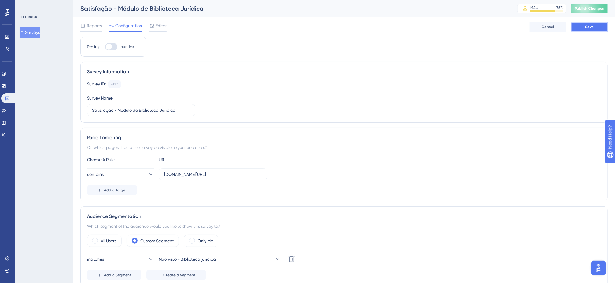
click at [595, 23] on button "Save" at bounding box center [589, 27] width 37 height 10
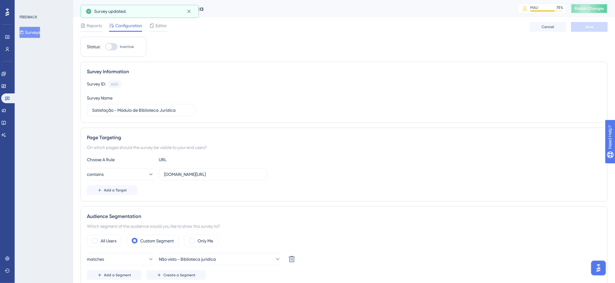
click at [595, 9] on span "Publish Changes" at bounding box center [588, 8] width 29 height 5
click at [277, 35] on div "Reports Configuration Editor Cancel Save" at bounding box center [343, 27] width 527 height 20
click at [223, 91] on div "Survey ID: 6120 Copy Survey Name Satisfação - Módulo de Biblioteca Jurídica" at bounding box center [344, 98] width 514 height 36
click at [230, 88] on div "Survey ID: 6120 Copy" at bounding box center [344, 84] width 514 height 8
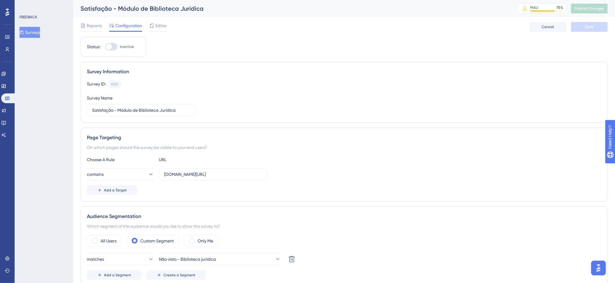
click at [230, 88] on div "Survey ID: 6120 Copy" at bounding box center [344, 84] width 514 height 8
click at [216, 77] on div "Survey Information Survey ID: 6120 Copy Survey Name Satisfação - Módulo de Bibl…" at bounding box center [343, 92] width 527 height 61
click at [235, 80] on div "Survey ID: 6120 Copy" at bounding box center [344, 84] width 514 height 8
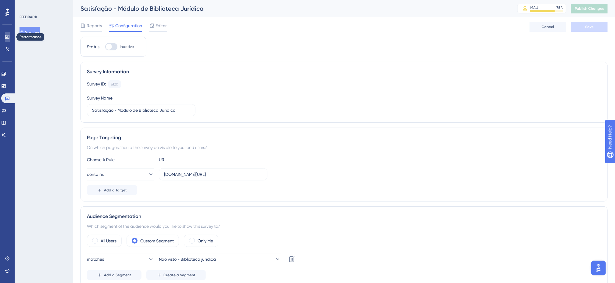
click at [9, 35] on icon at bounding box center [7, 36] width 5 height 5
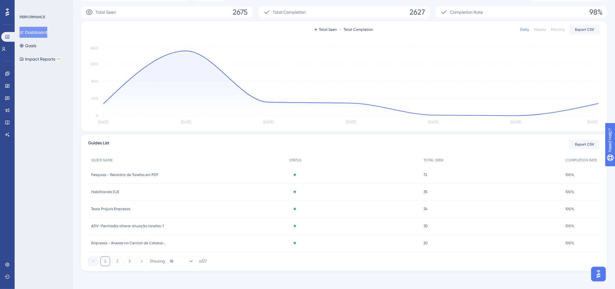
scroll to position [105, 0]
click at [63, 102] on div "PERFORMANCE Dashboard Goals Impact Reports BETA" at bounding box center [44, 144] width 59 height 289
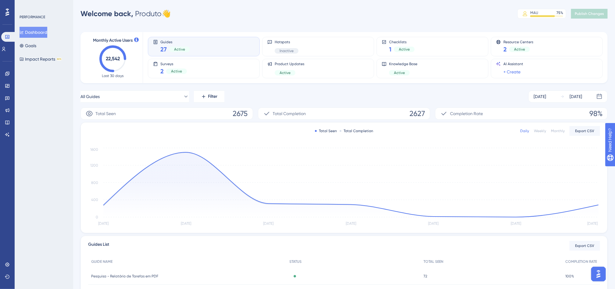
scroll to position [0, 0]
click at [269, 90] on div "Monthly Active Users 22,542 Last 30 days Guides 27 Active Hotspots Inactive Che…" at bounding box center [343, 201] width 527 height 348
click at [269, 91] on div "Monthly Active Users 22,542 Last 30 days Guides 27 Active Hotspots Inactive Che…" at bounding box center [343, 201] width 527 height 348
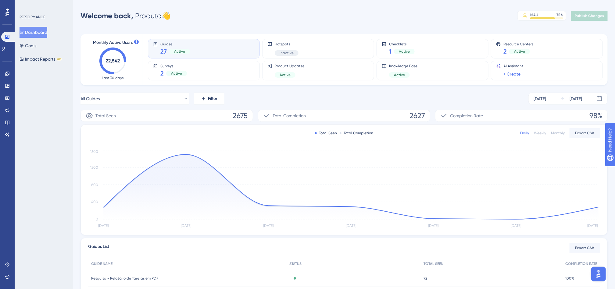
click at [454, 20] on div "Welcome back, Produto 👋 MAU 75 % Click to see add-on and upgrade options Publis…" at bounding box center [343, 16] width 527 height 12
click at [391, 31] on div "Monthly Active Users 22,542 Last 30 days Guides 27 Active Hotspots Inactive Che…" at bounding box center [343, 201] width 527 height 348
